Goal: Task Accomplishment & Management: Manage account settings

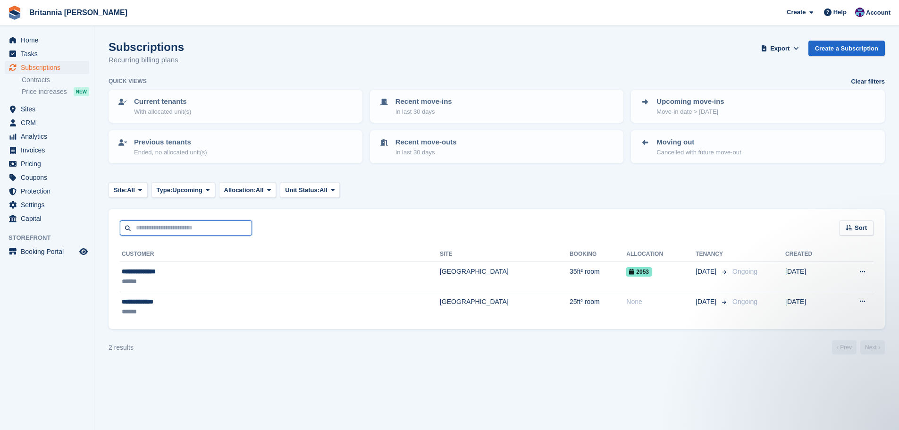
click at [166, 227] on input "text" at bounding box center [186, 228] width 132 height 16
click at [69, 64] on span "Subscriptions" at bounding box center [49, 67] width 57 height 13
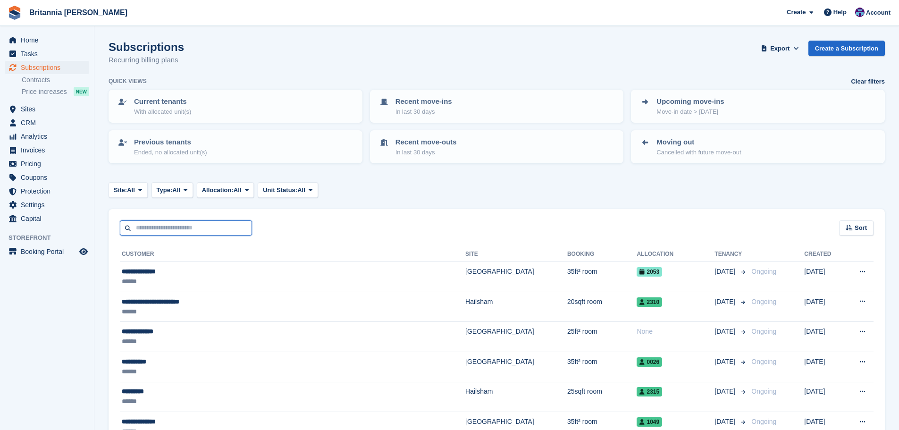
click at [167, 228] on input "text" at bounding box center [186, 228] width 132 height 16
type input "******"
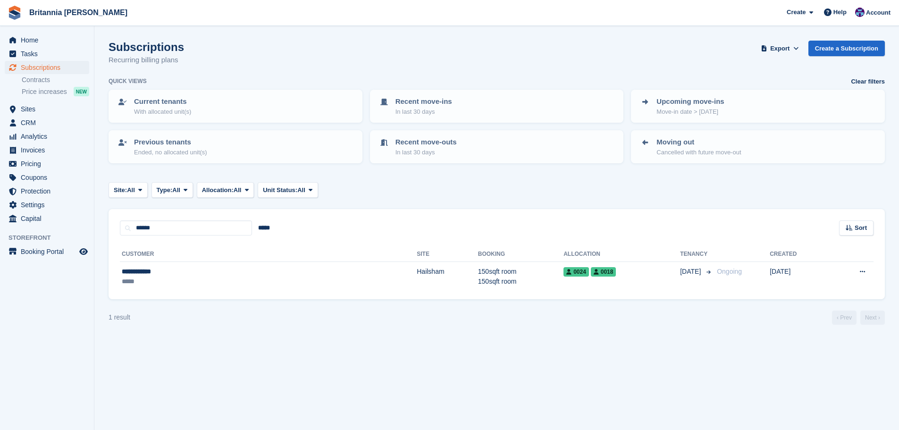
click at [446, 297] on div "**********" at bounding box center [496, 267] width 776 height 64
click at [478, 283] on td "150sqft room 150sqft room" at bounding box center [520, 277] width 85 height 30
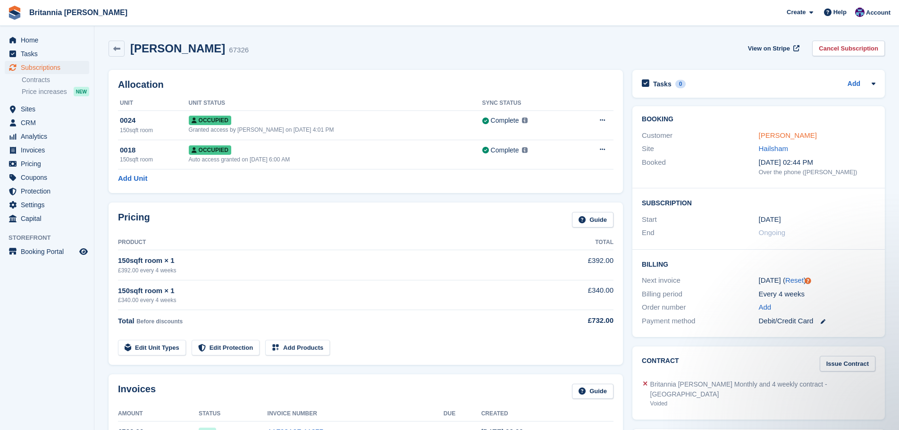
click at [787, 133] on link "David Corbin" at bounding box center [788, 135] width 58 height 8
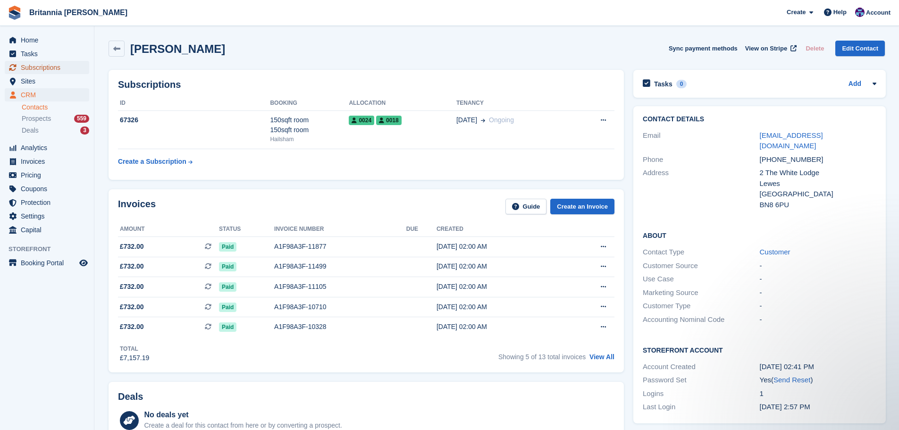
click at [59, 70] on span "Subscriptions" at bounding box center [49, 67] width 57 height 13
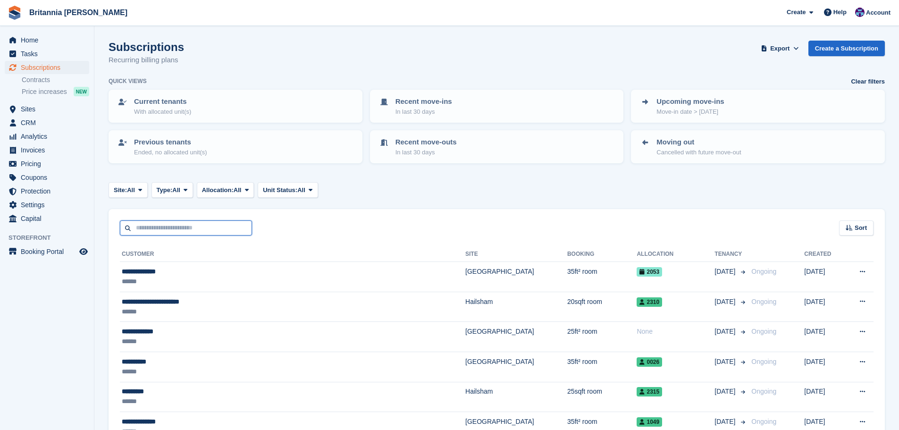
click at [170, 235] on input "text" at bounding box center [186, 228] width 132 height 16
type input "******"
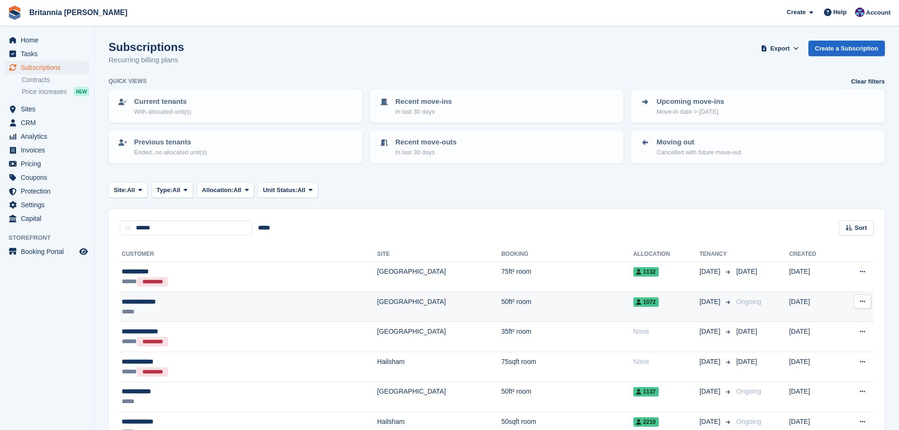
scroll to position [142, 0]
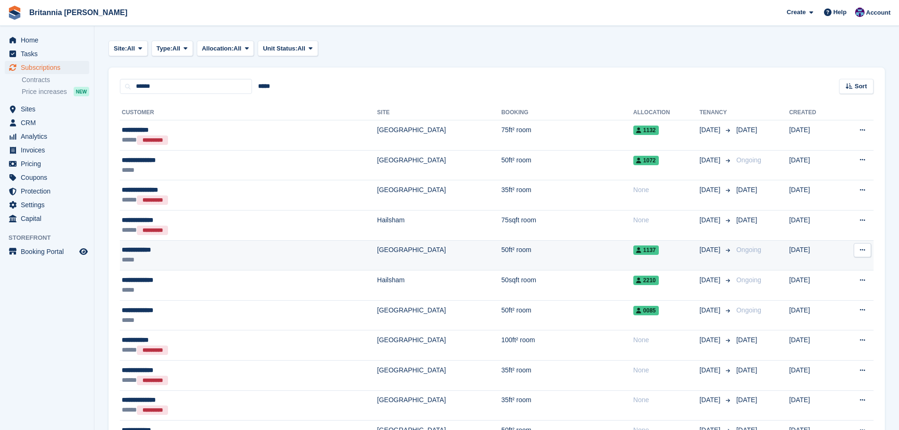
click at [241, 255] on div "*****" at bounding box center [192, 260] width 141 height 10
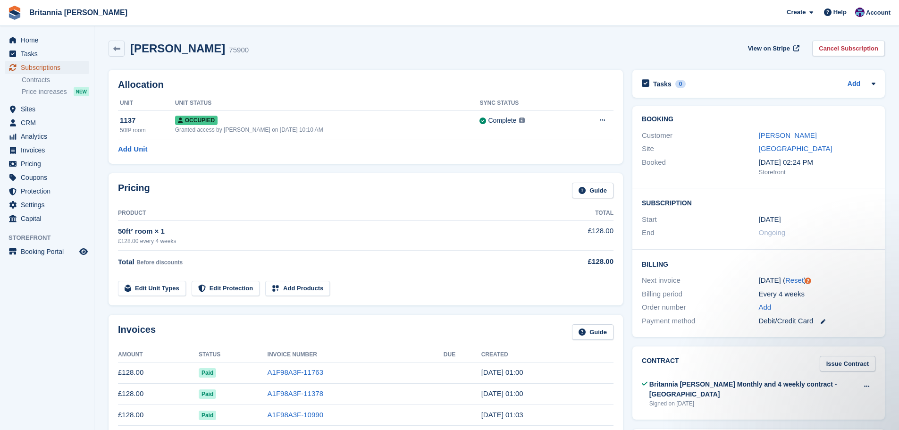
click at [58, 63] on span "Subscriptions" at bounding box center [49, 67] width 57 height 13
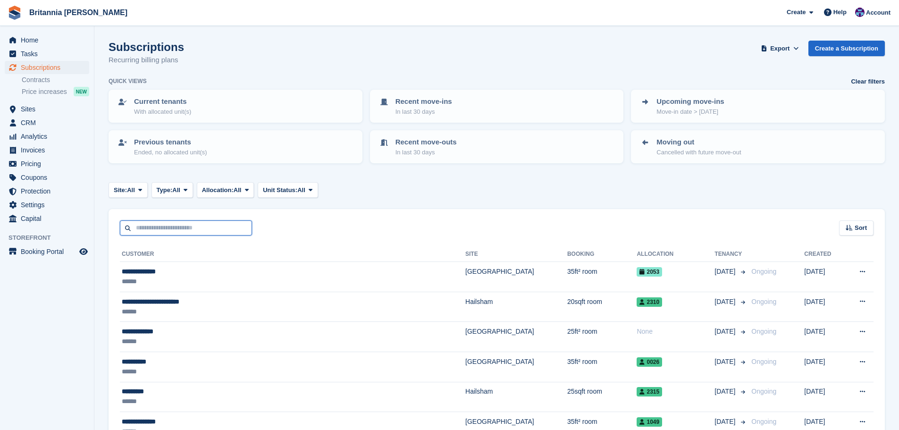
click at [149, 222] on input "text" at bounding box center [186, 228] width 132 height 16
type input "****"
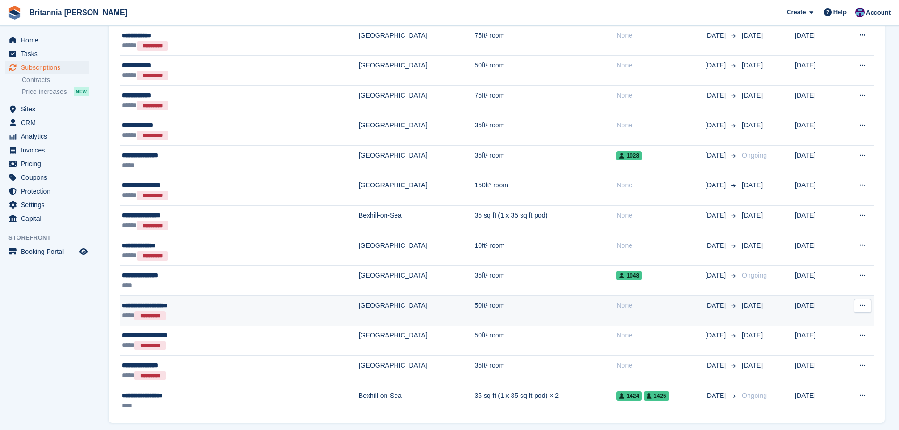
scroll to position [599, 0]
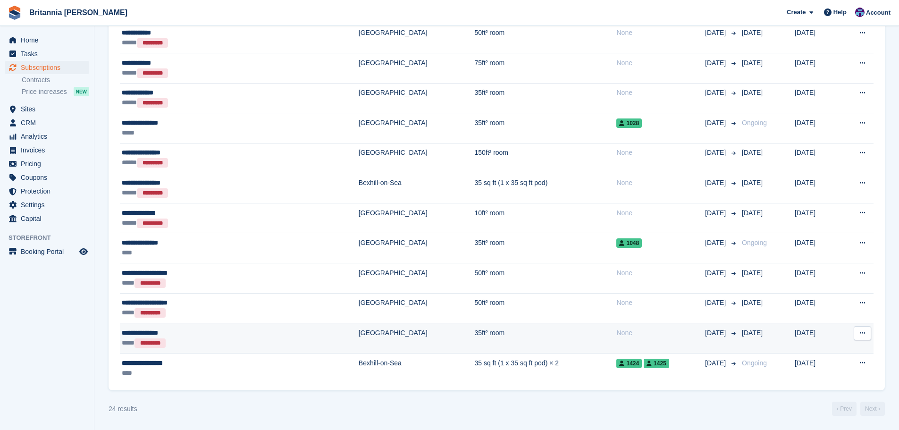
click at [474, 351] on td "35ft² room" at bounding box center [545, 338] width 142 height 30
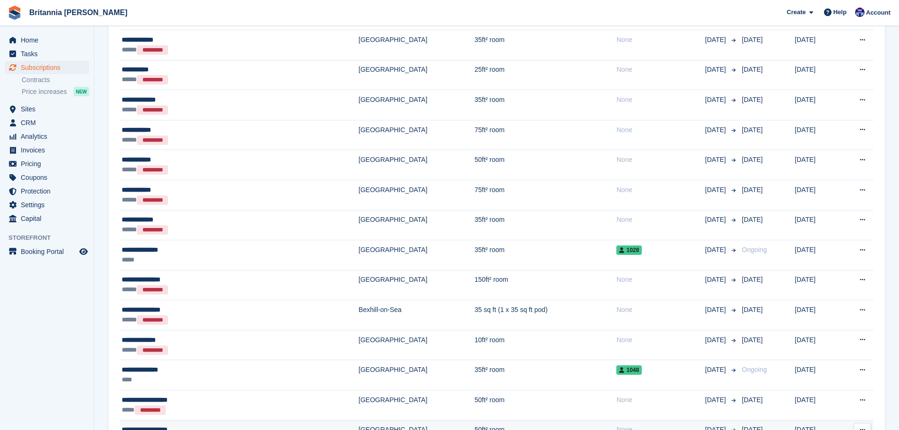
scroll to position [599, 0]
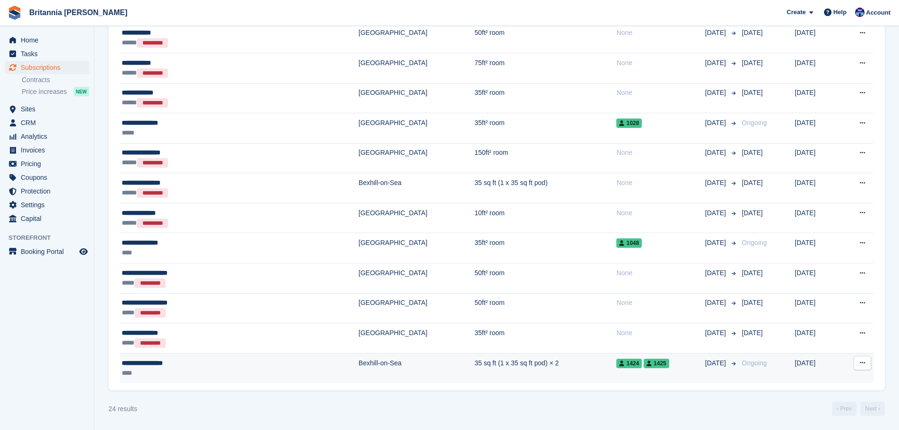
click at [358, 363] on td "Bexhill-on-Sea" at bounding box center [416, 368] width 116 height 30
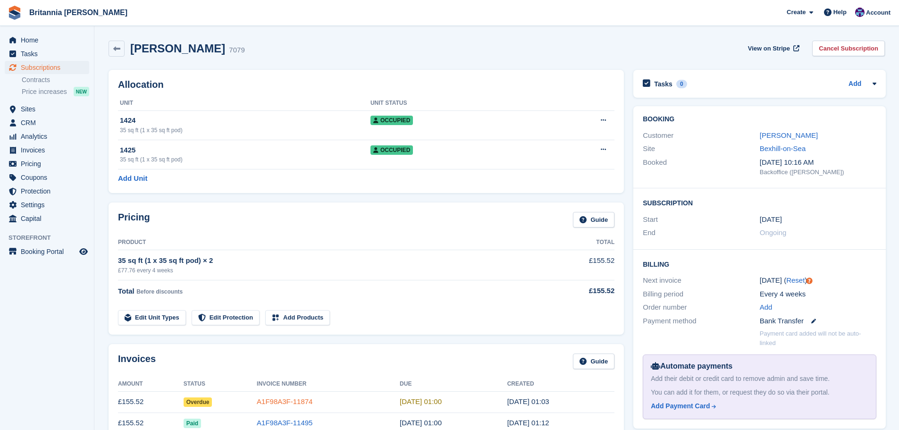
click at [267, 400] on link "A1F98A3F-11874" at bounding box center [285, 401] width 56 height 8
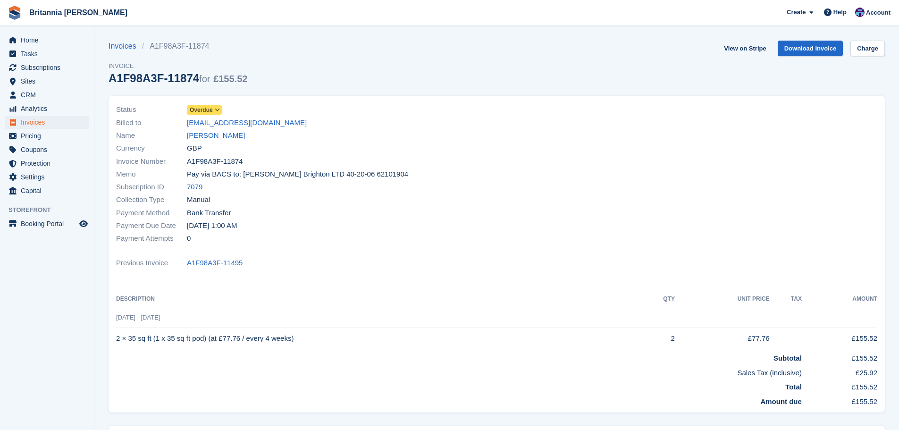
scroll to position [47, 0]
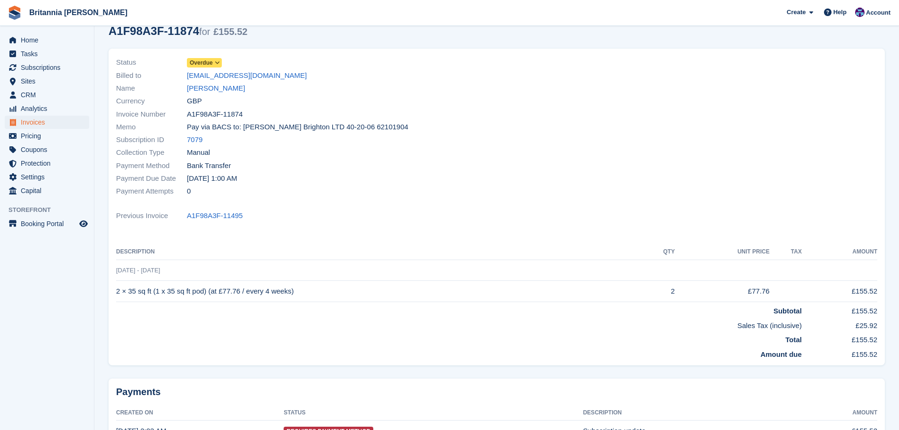
click at [213, 63] on span "Overdue" at bounding box center [204, 62] width 35 height 9
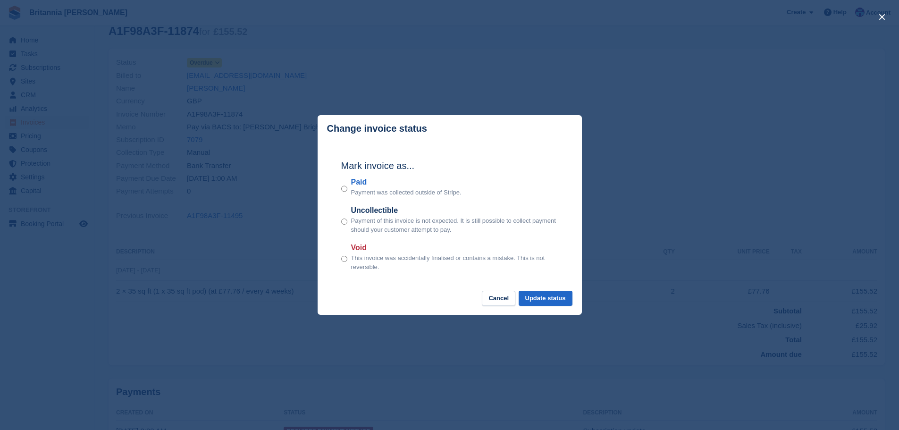
click at [359, 183] on label "Paid" at bounding box center [406, 181] width 110 height 11
click at [541, 299] on button "Update status" at bounding box center [545, 299] width 54 height 16
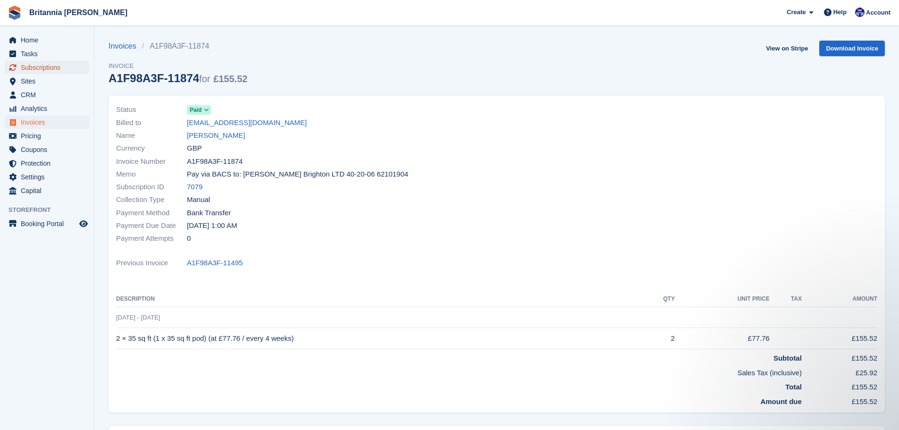
click at [50, 67] on span "Subscriptions" at bounding box center [49, 67] width 57 height 13
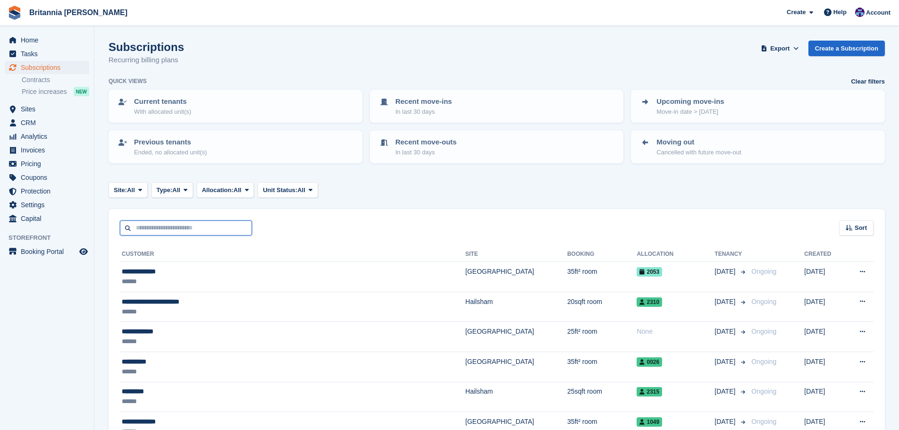
click at [179, 232] on input "text" at bounding box center [186, 228] width 132 height 16
type input "******"
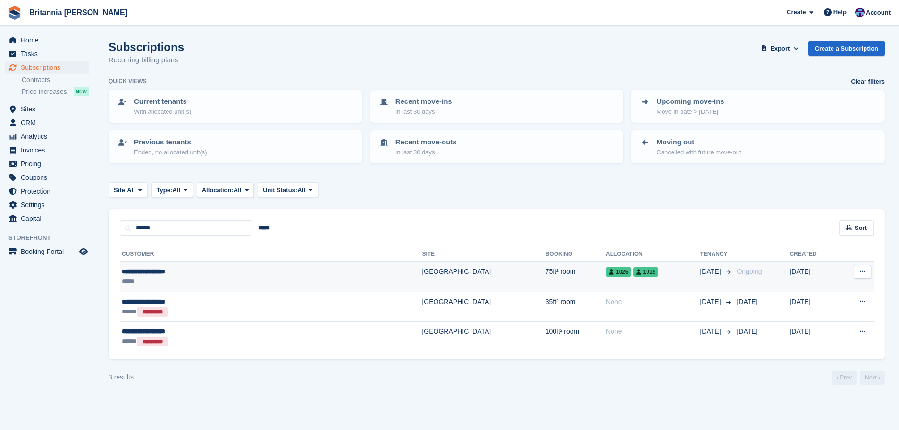
click at [422, 273] on td "[GEOGRAPHIC_DATA]" at bounding box center [483, 277] width 123 height 30
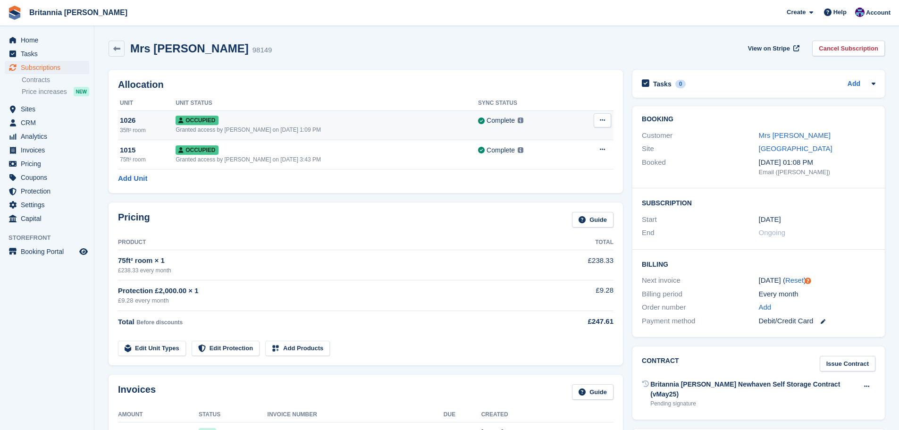
click at [609, 119] on button at bounding box center [601, 120] width 17 height 14
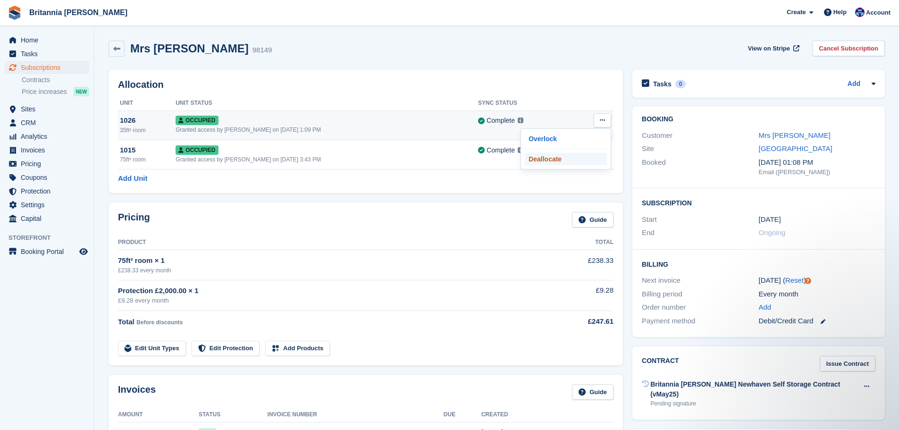
click at [551, 156] on p "Deallocate" at bounding box center [566, 159] width 82 height 12
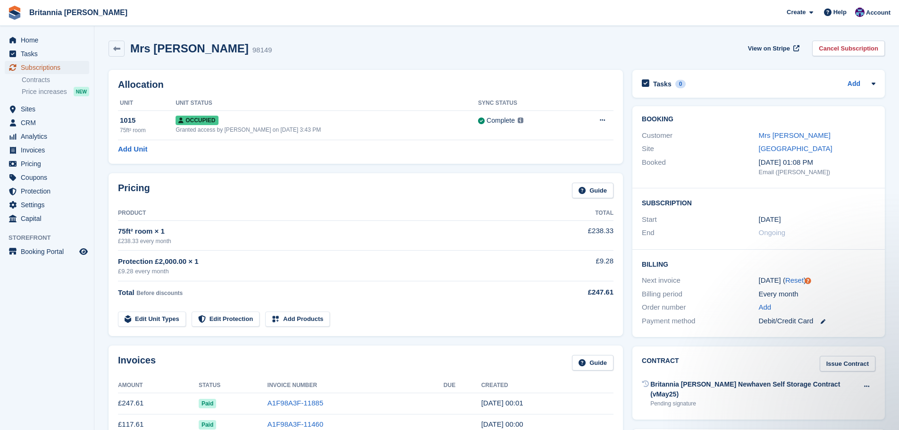
click at [47, 71] on span "Subscriptions" at bounding box center [49, 67] width 57 height 13
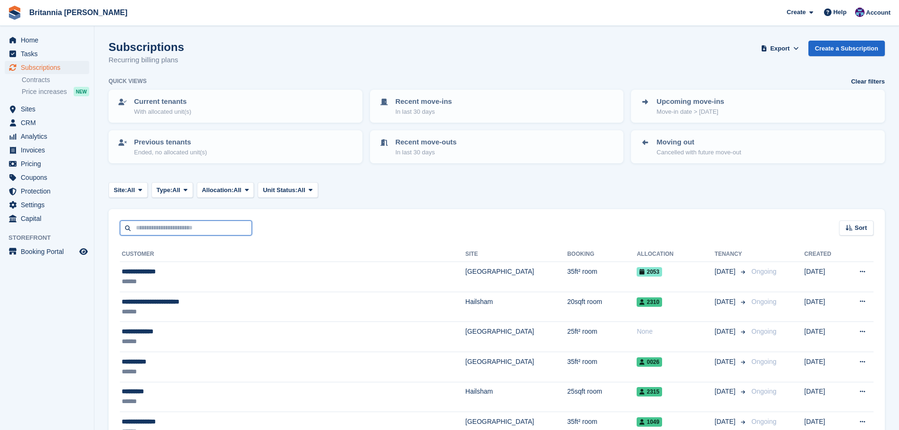
click at [200, 228] on input "text" at bounding box center [186, 228] width 132 height 16
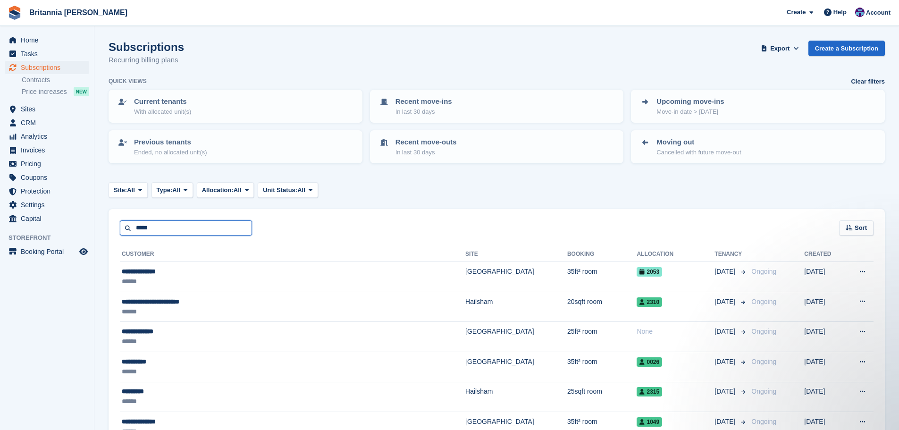
type input "*****"
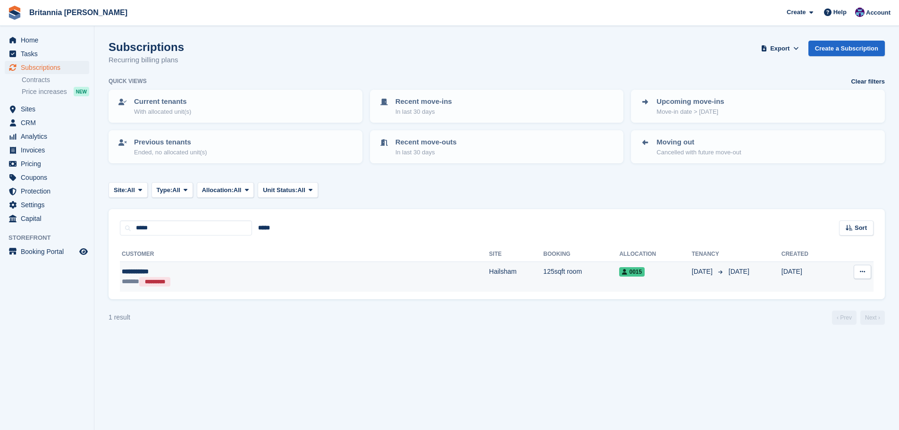
click at [543, 278] on td "125sqft room" at bounding box center [581, 277] width 76 height 30
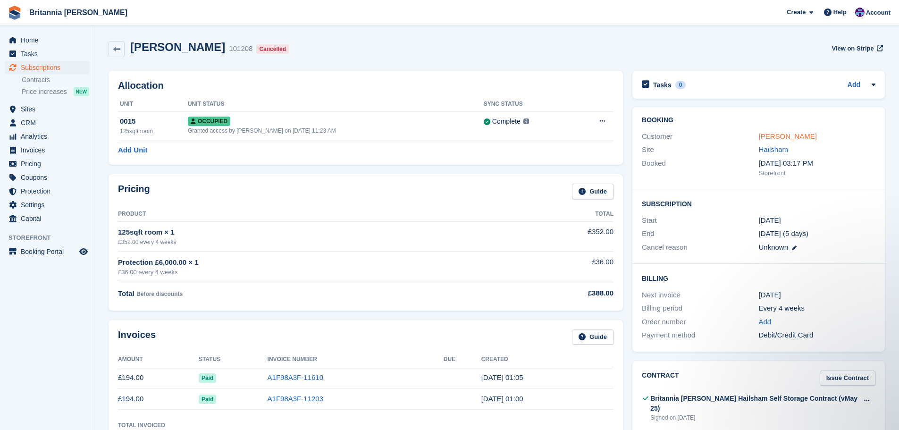
click at [776, 140] on link "Laura Welch" at bounding box center [788, 136] width 58 height 8
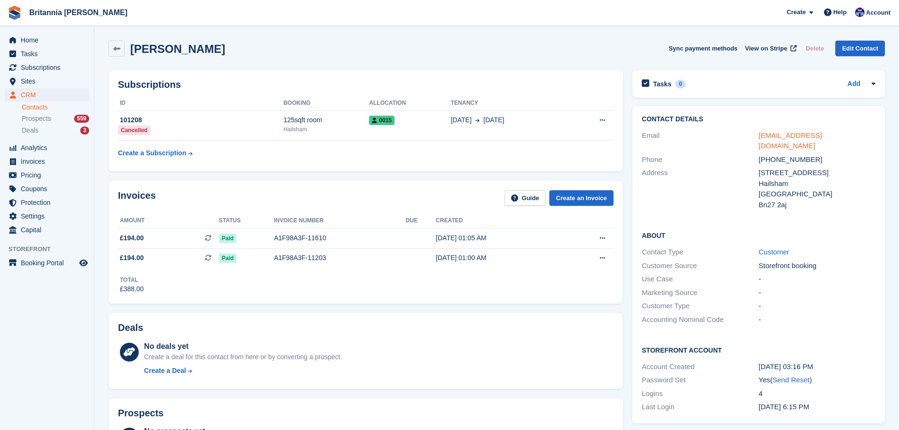
click at [787, 134] on link "lauranicolawelch@gmail.com" at bounding box center [790, 140] width 63 height 19
